Goal: Information Seeking & Learning: Learn about a topic

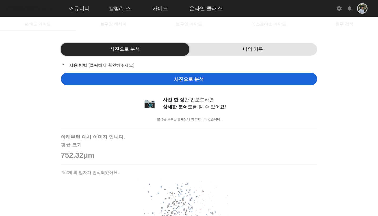
click at [265, 54] on div "나의 기록" at bounding box center [253, 49] width 128 height 13
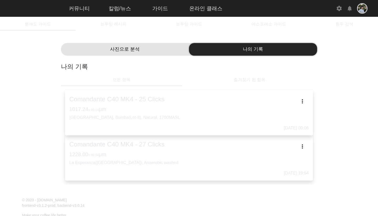
click at [171, 154] on h3 "1228.00 ± 90.04 μm" at bounding box center [189, 154] width 240 height 6
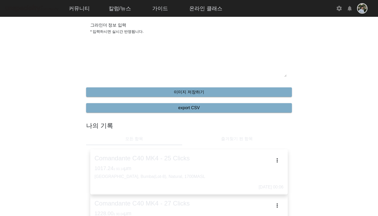
type input "**"
type textarea "**********"
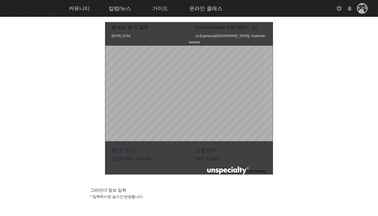
scroll to position [0, 0]
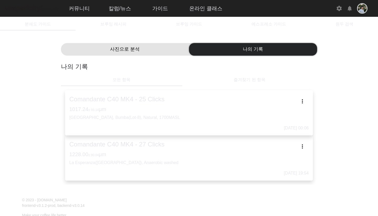
click at [169, 119] on p "[GEOGRAPHIC_DATA], Bumba(Lot-8), Natural, 1700MASL" at bounding box center [189, 118] width 240 height 6
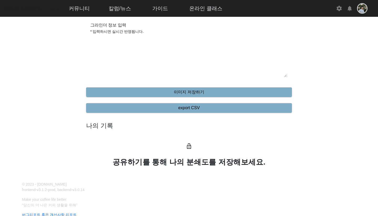
type input "**"
type textarea "**********"
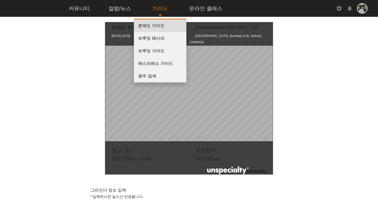
click at [155, 29] on link "분쇄도 가이드" at bounding box center [160, 25] width 53 height 13
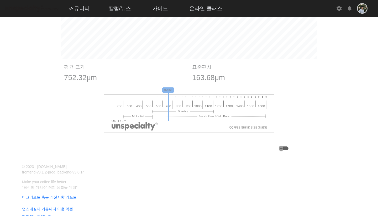
scroll to position [377, 0]
click at [284, 148] on icon "button" at bounding box center [281, 148] width 4 height 5
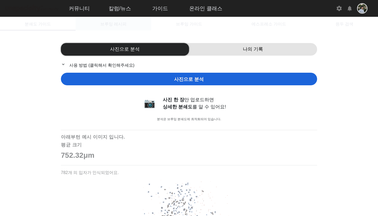
click at [125, 20] on span "브루잉 레시피" at bounding box center [113, 24] width 26 height 13
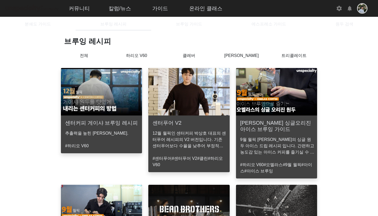
click at [146, 56] on p "하리오 V60" at bounding box center [136, 56] width 53 height 6
click at [188, 60] on div "클레버" at bounding box center [189, 59] width 53 height 13
click at [190, 57] on p "클레버" at bounding box center [189, 56] width 53 height 6
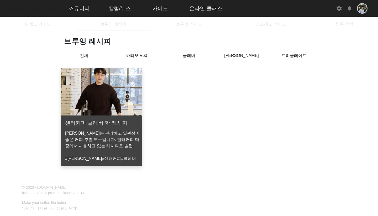
click at [140, 57] on p "하리오 V60" at bounding box center [136, 56] width 53 height 6
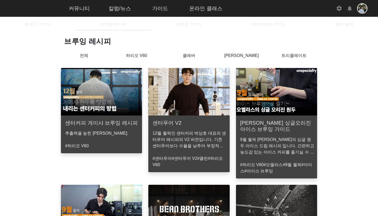
click at [186, 57] on p "클레버" at bounding box center [189, 56] width 53 height 6
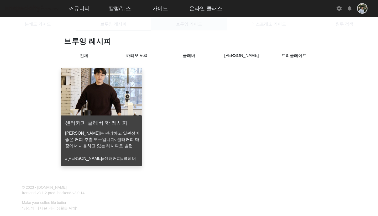
click at [193, 28] on span "브루잉 가이드" at bounding box center [189, 24] width 26 height 13
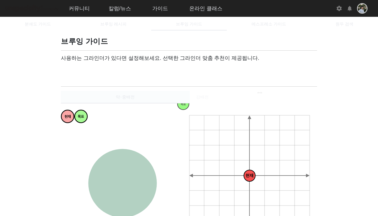
click at [161, 94] on div "약⋅중배전" at bounding box center [125, 97] width 129 height 13
click at [98, 70] on span at bounding box center [86, 71] width 42 height 6
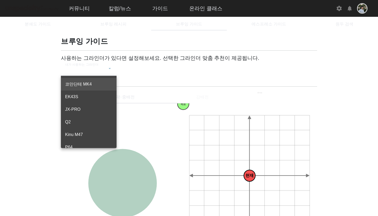
click at [93, 85] on span "코만단테 MK4" at bounding box center [88, 84] width 47 height 6
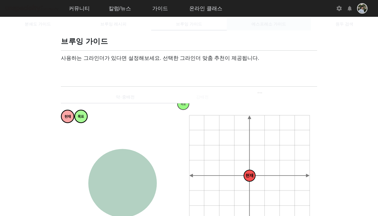
click at [259, 19] on span "에스프레소 가이드" at bounding box center [269, 24] width 35 height 13
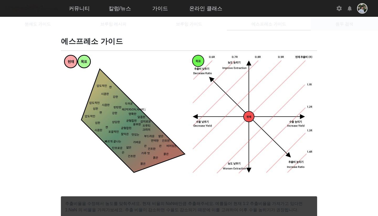
click at [336, 21] on span "원두 검색" at bounding box center [345, 24] width 18 height 13
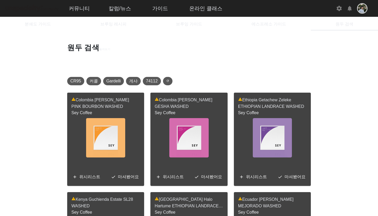
click at [198, 65] on input "search 어떤 원두를 찾아볼까요? 총 6,859 개" at bounding box center [188, 64] width 235 height 6
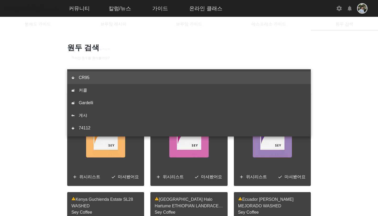
type input "*"
